Goal: Check status: Check status

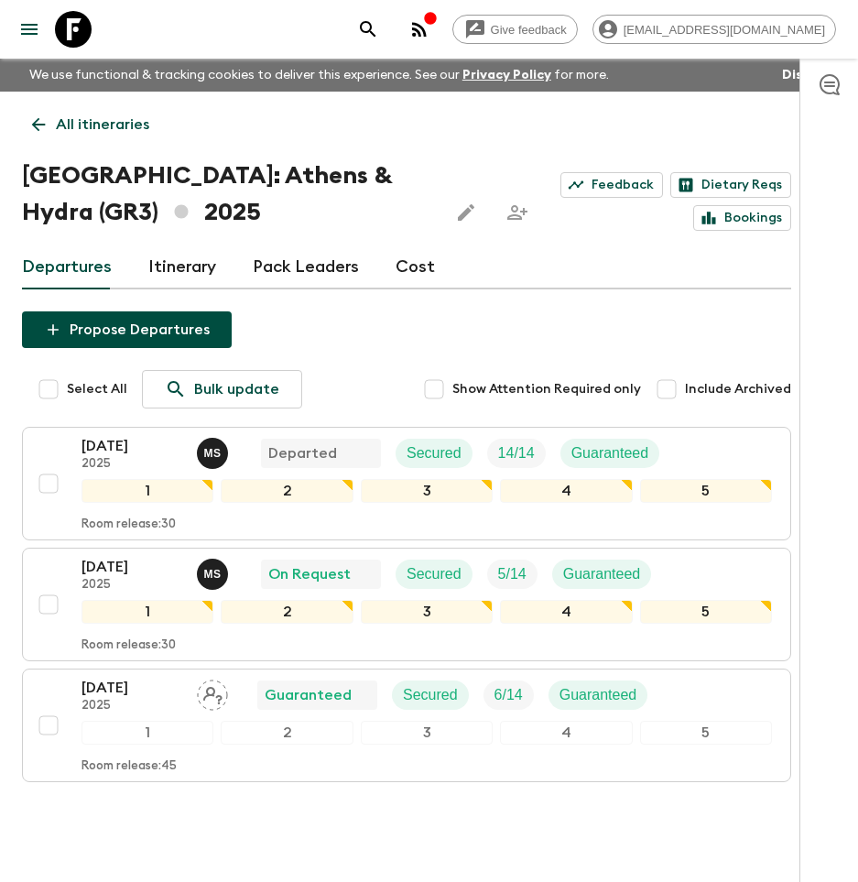
click at [103, 120] on p "All itineraries" at bounding box center [102, 125] width 93 height 22
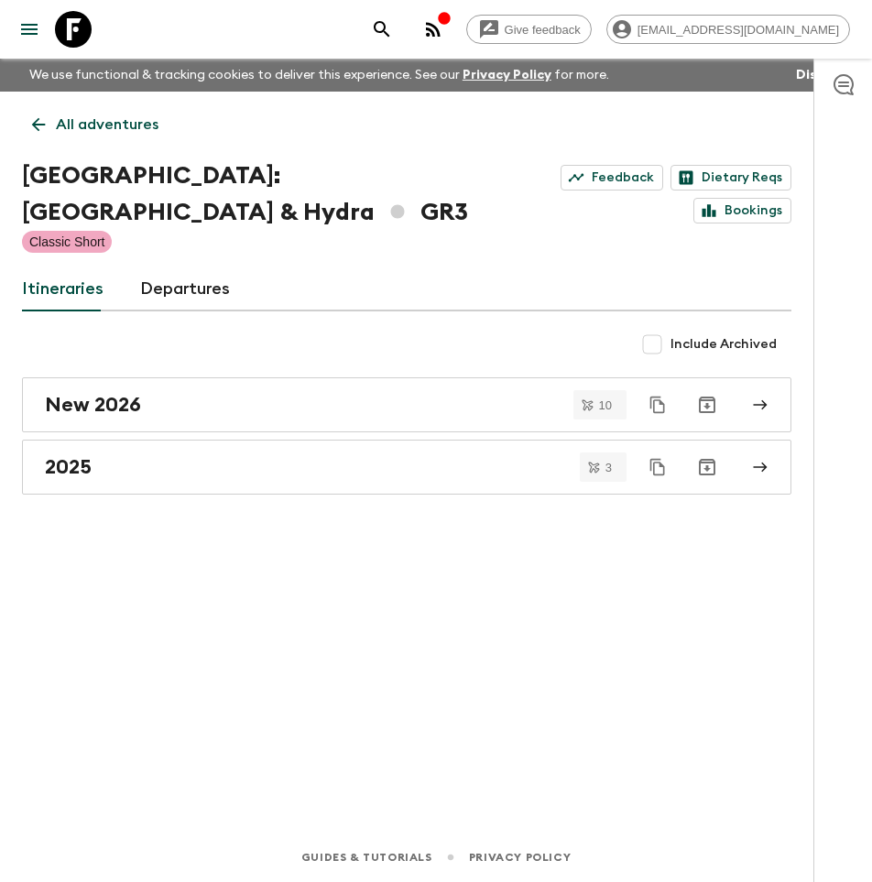
click at [103, 120] on p "All adventures" at bounding box center [107, 125] width 103 height 22
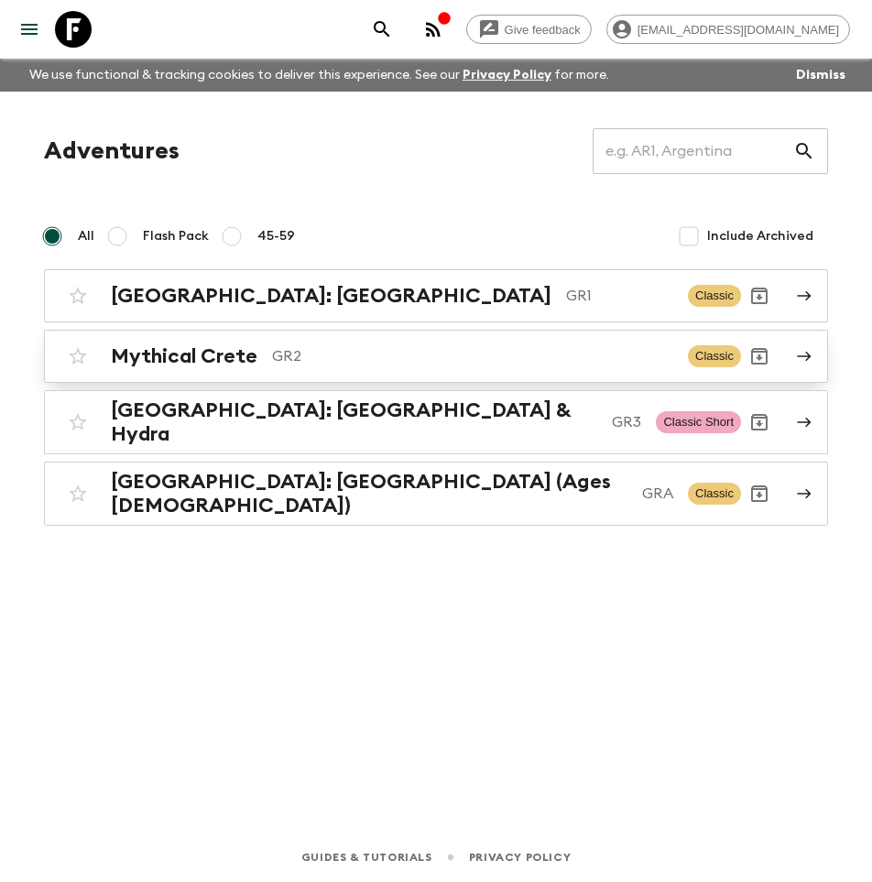
click at [206, 364] on h2 "Mythical Crete" at bounding box center [184, 356] width 147 height 24
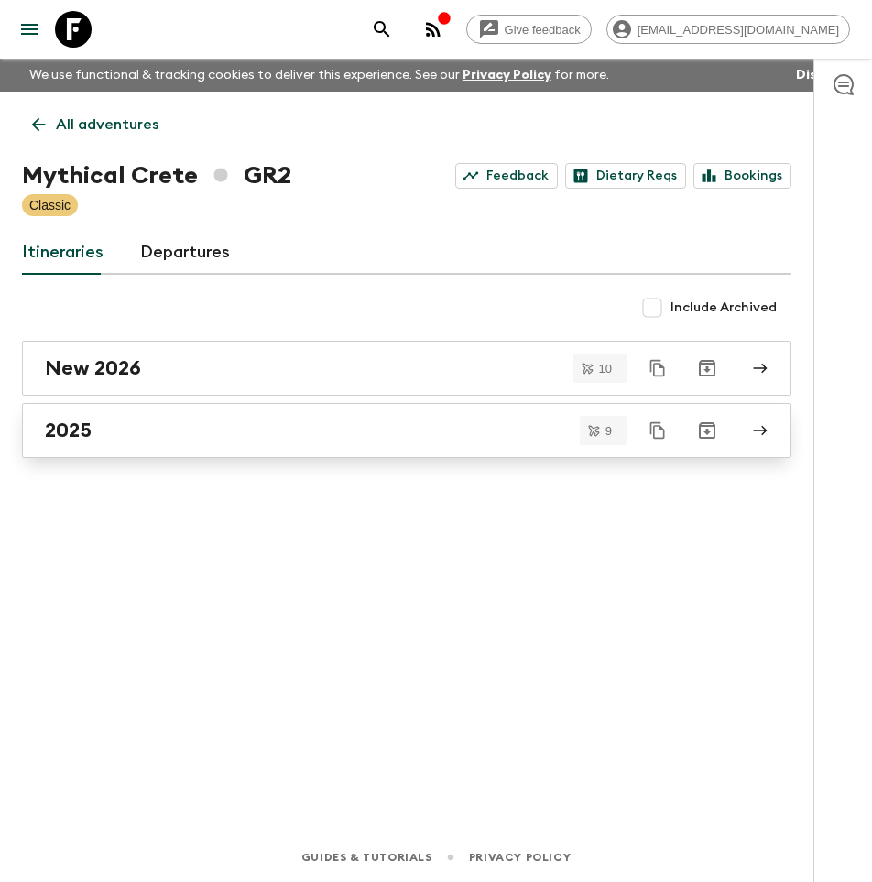
click at [74, 421] on h2 "2025" at bounding box center [68, 431] width 47 height 24
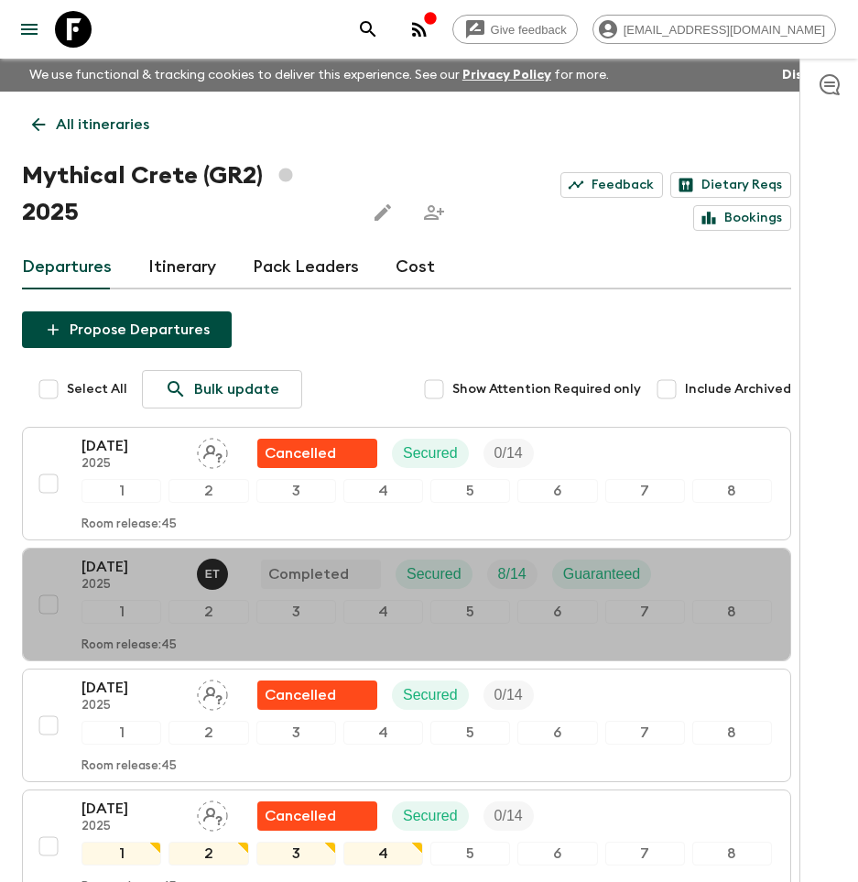
click at [126, 568] on p "[DATE]" at bounding box center [132, 567] width 101 height 22
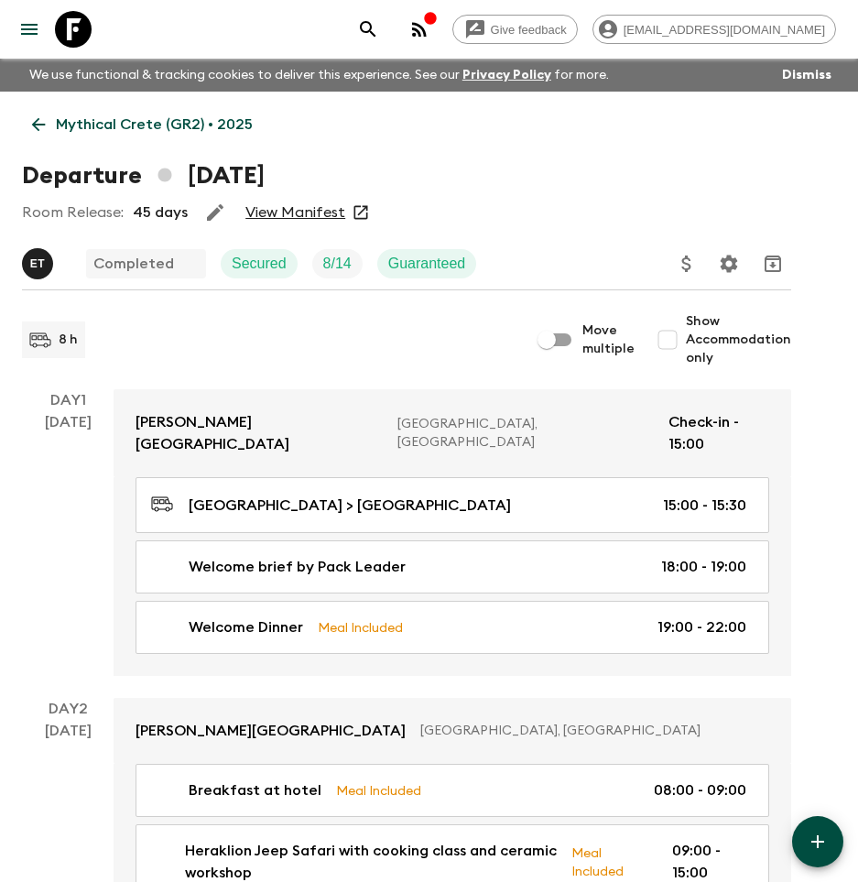
click at [291, 219] on link "View Manifest" at bounding box center [296, 212] width 100 height 18
